Goal: Transaction & Acquisition: Purchase product/service

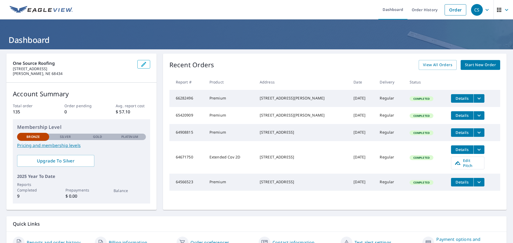
click at [469, 63] on span "Start New Order" at bounding box center [480, 65] width 31 height 7
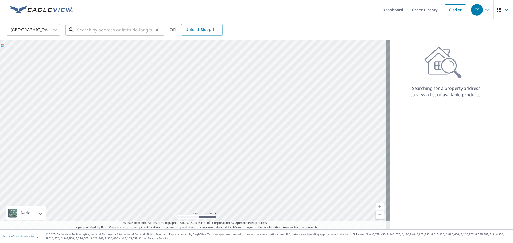
click at [88, 34] on input "text" at bounding box center [115, 29] width 76 height 15
paste input "[STREET_ADDRESS][PERSON_NAME]"
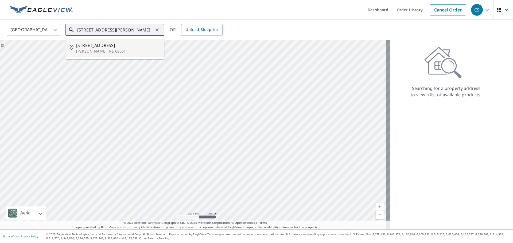
click at [100, 48] on span "[STREET_ADDRESS]" at bounding box center [118, 45] width 84 height 6
type input "[STREET_ADDRESS][PERSON_NAME]"
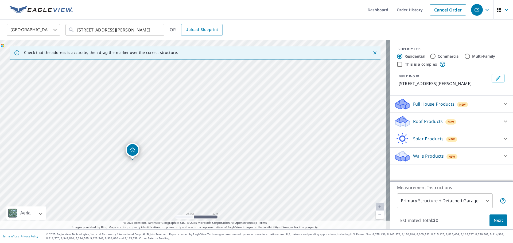
drag, startPoint x: 270, startPoint y: 117, endPoint x: 209, endPoint y: 143, distance: 66.3
click at [209, 143] on div "[STREET_ADDRESS][PERSON_NAME]" at bounding box center [195, 134] width 390 height 189
click at [430, 55] on input "Commercial" at bounding box center [433, 56] width 6 height 6
radio input "true"
type input "4"
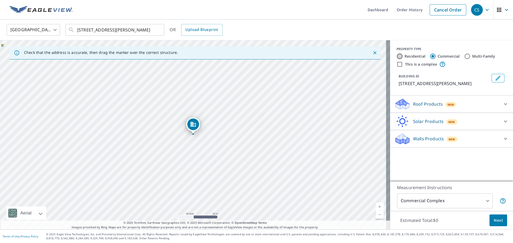
click at [397, 56] on input "Residential" at bounding box center [400, 56] width 6 height 6
radio input "true"
type input "1"
click at [430, 56] on input "Commercial" at bounding box center [433, 56] width 6 height 6
radio input "true"
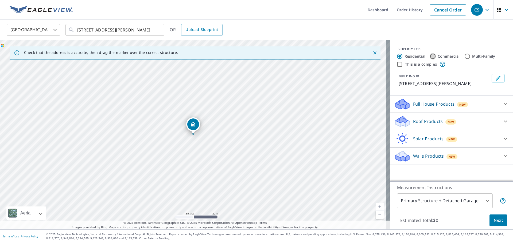
type input "4"
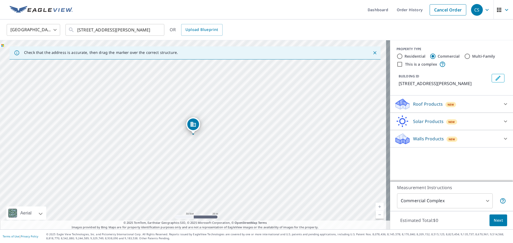
click at [417, 104] on p "Roof Products" at bounding box center [428, 104] width 30 height 6
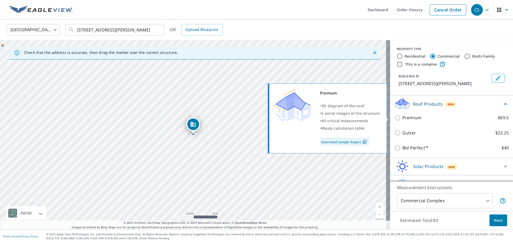
click at [395, 117] on input "Premium $89.5" at bounding box center [399, 118] width 8 height 6
checkbox input "true"
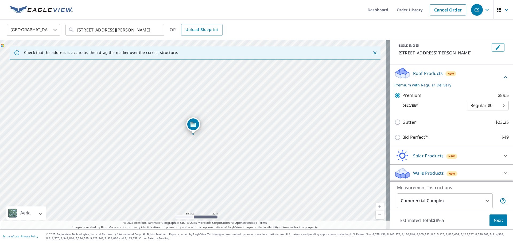
scroll to position [31, 0]
click at [486, 204] on body "CS CS Dashboard Order History Cancel Order CS United States [GEOGRAPHIC_DATA] ​…" at bounding box center [256, 121] width 513 height 243
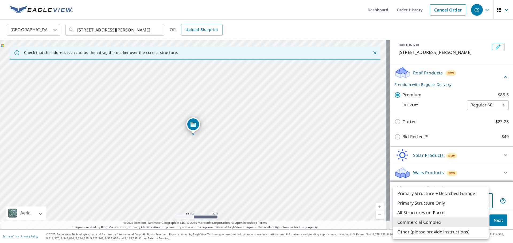
click at [439, 222] on li "Commercial Complex" at bounding box center [441, 223] width 96 height 10
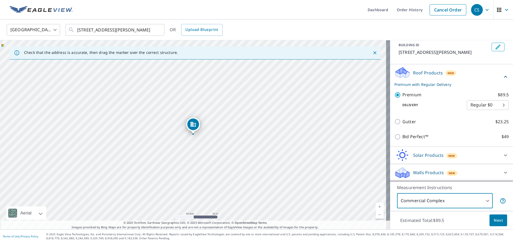
click at [496, 217] on button "Next" at bounding box center [499, 221] width 18 height 12
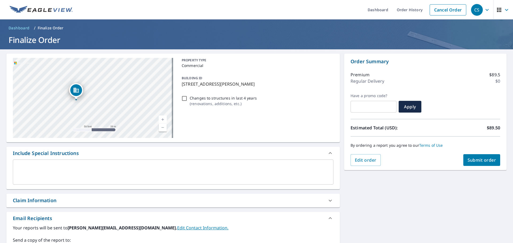
drag, startPoint x: 110, startPoint y: 108, endPoint x: 102, endPoint y: 82, distance: 26.8
click at [102, 82] on div "[STREET_ADDRESS][PERSON_NAME]" at bounding box center [93, 98] width 160 height 80
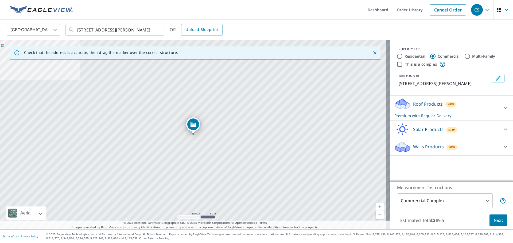
click at [481, 199] on body "CS CS Dashboard Order History Cancel Order CS United States [GEOGRAPHIC_DATA] ​…" at bounding box center [256, 121] width 513 height 243
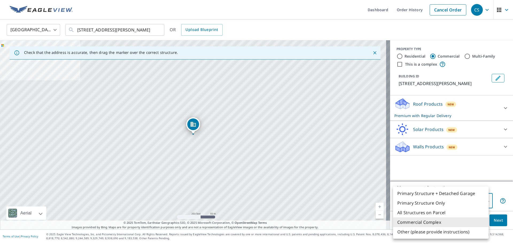
click at [447, 213] on li "All Structures on Parcel" at bounding box center [441, 213] width 96 height 10
type input "3"
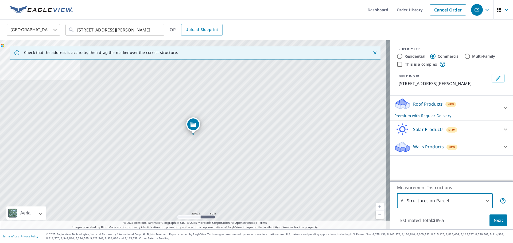
click at [495, 218] on span "Next" at bounding box center [498, 221] width 9 height 7
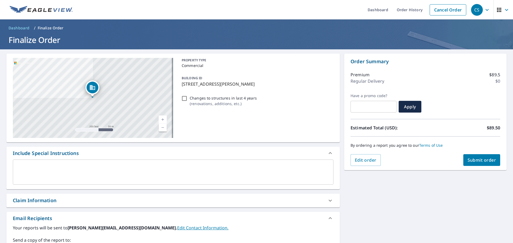
click at [483, 160] on span "Submit order" at bounding box center [482, 160] width 29 height 6
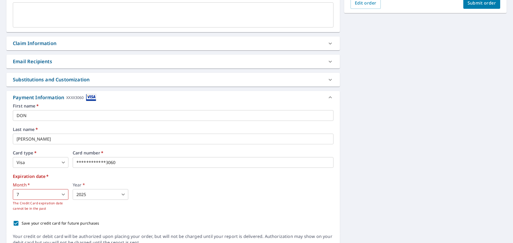
scroll to position [160, 0]
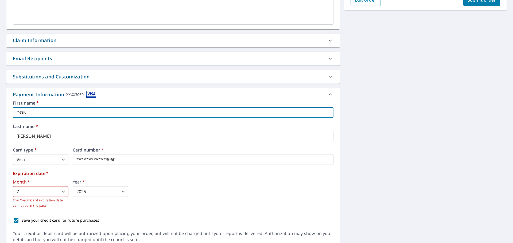
click at [32, 115] on input "DON" at bounding box center [173, 112] width 321 height 11
type input "[PERSON_NAME]"
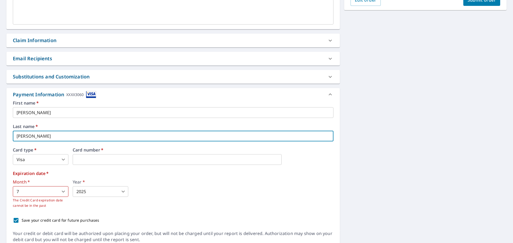
click at [49, 132] on input "[PERSON_NAME]" at bounding box center [173, 136] width 321 height 11
click at [28, 162] on body "CS CS Dashboard Order History Cancel Order CS Dashboard / Finalize Order Finali…" at bounding box center [256, 121] width 513 height 243
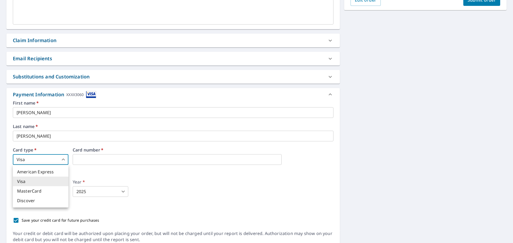
click at [76, 163] on div at bounding box center [256, 121] width 513 height 243
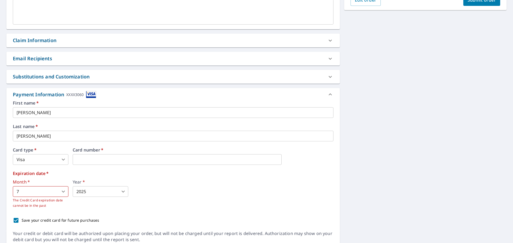
click at [44, 189] on body "CS CS Dashboard Order History Cancel Order CS Dashboard / Finalize Order Finali…" at bounding box center [256, 121] width 513 height 243
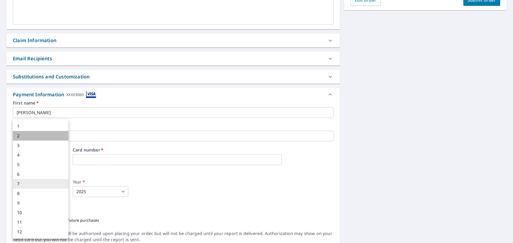
click at [38, 134] on li "2" at bounding box center [41, 136] width 56 height 10
type input "2"
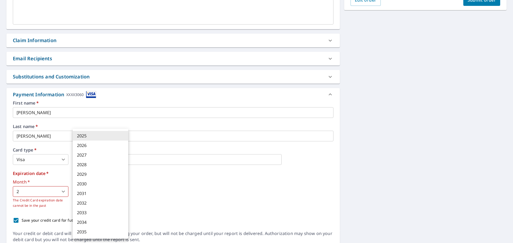
click at [96, 191] on body "CS CS Dashboard Order History Cancel Order CS Dashboard / Finalize Order Finali…" at bounding box center [256, 121] width 513 height 243
click at [95, 184] on li "2030" at bounding box center [101, 184] width 56 height 10
type input "2030"
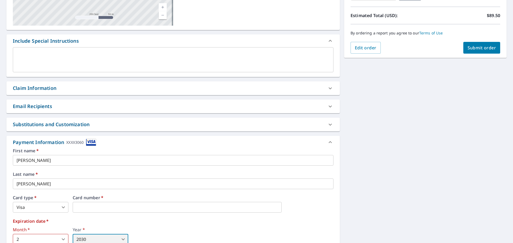
scroll to position [76, 0]
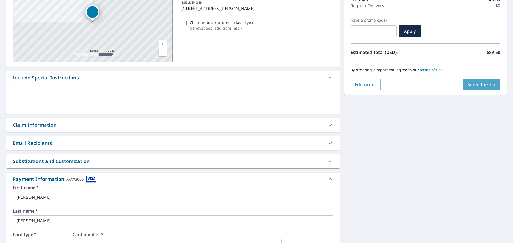
click at [478, 86] on span "Submit order" at bounding box center [482, 85] width 29 height 6
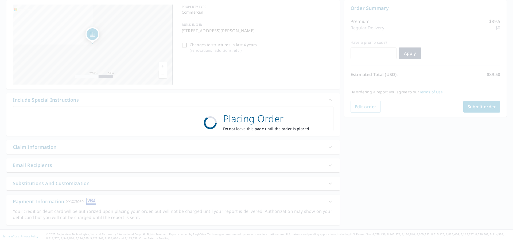
scroll to position [53, 0]
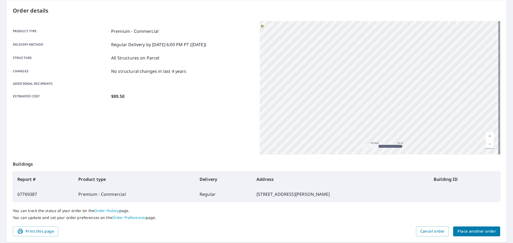
drag, startPoint x: 440, startPoint y: 125, endPoint x: 397, endPoint y: 76, distance: 65.1
click at [397, 76] on div "[STREET_ADDRESS][PERSON_NAME]" at bounding box center [380, 88] width 241 height 134
drag, startPoint x: 366, startPoint y: 56, endPoint x: 368, endPoint y: 87, distance: 31.6
click at [368, 87] on div "[STREET_ADDRESS][PERSON_NAME]" at bounding box center [380, 88] width 241 height 134
